Goal: Task Accomplishment & Management: Manage account settings

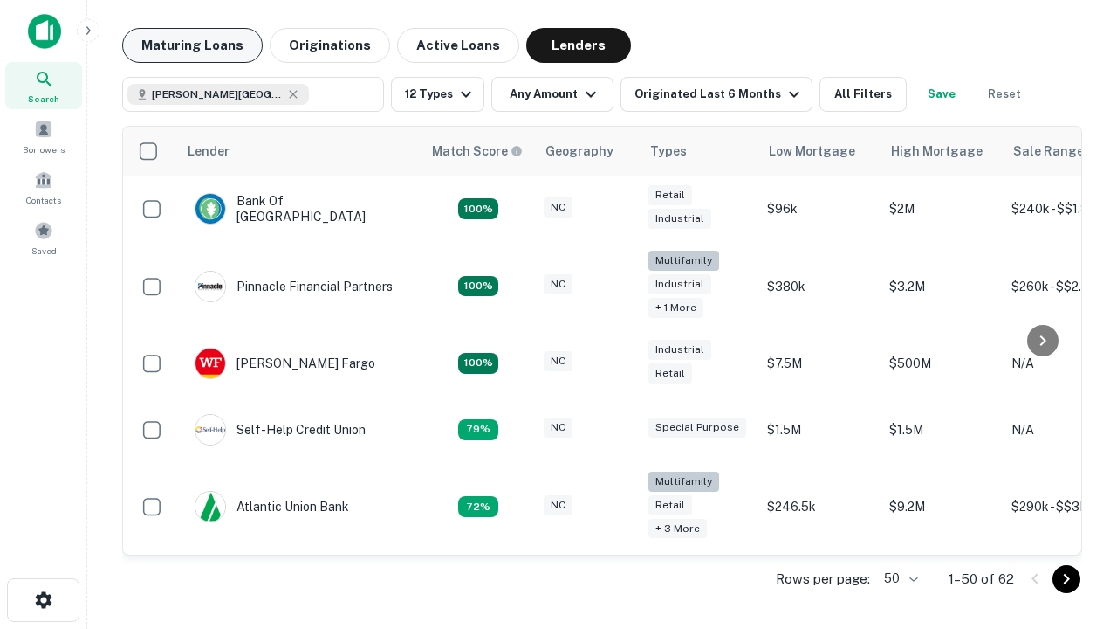
click at [192, 45] on button "Maturing Loans" at bounding box center [192, 45] width 141 height 35
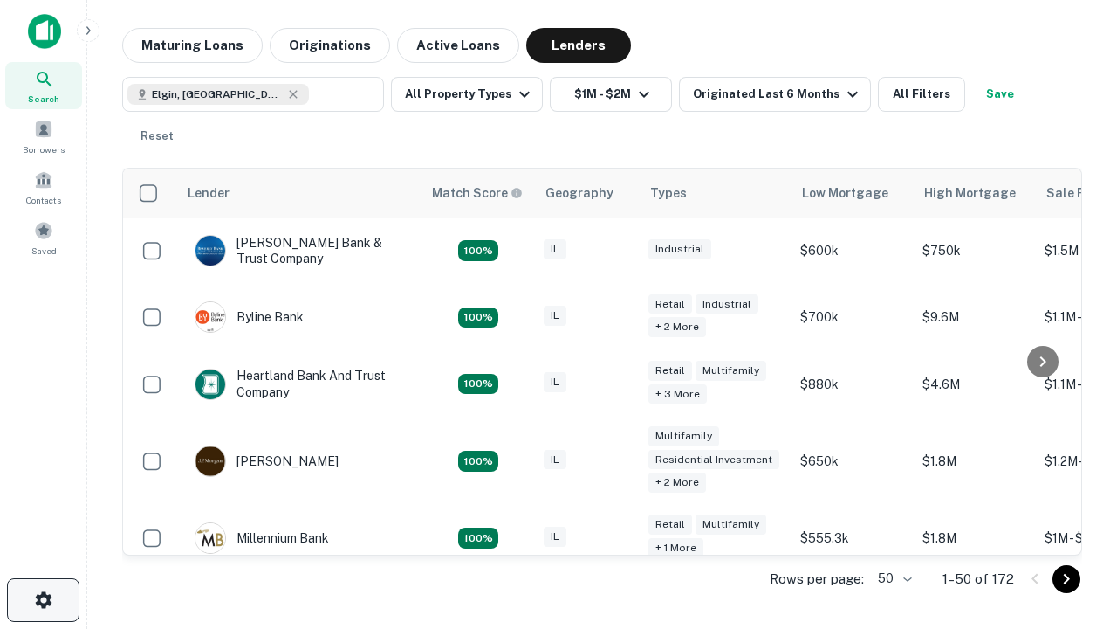
click at [43, 600] on icon "button" at bounding box center [43, 599] width 21 height 21
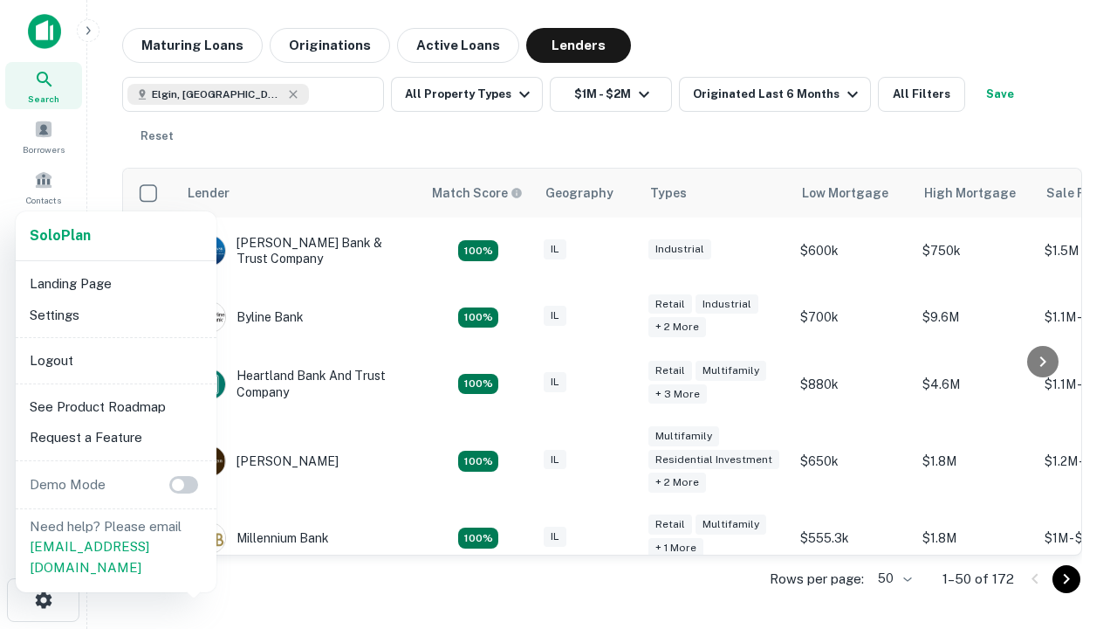
click at [115, 360] on li "Logout" at bounding box center [116, 360] width 187 height 31
